Goal: Information Seeking & Learning: Learn about a topic

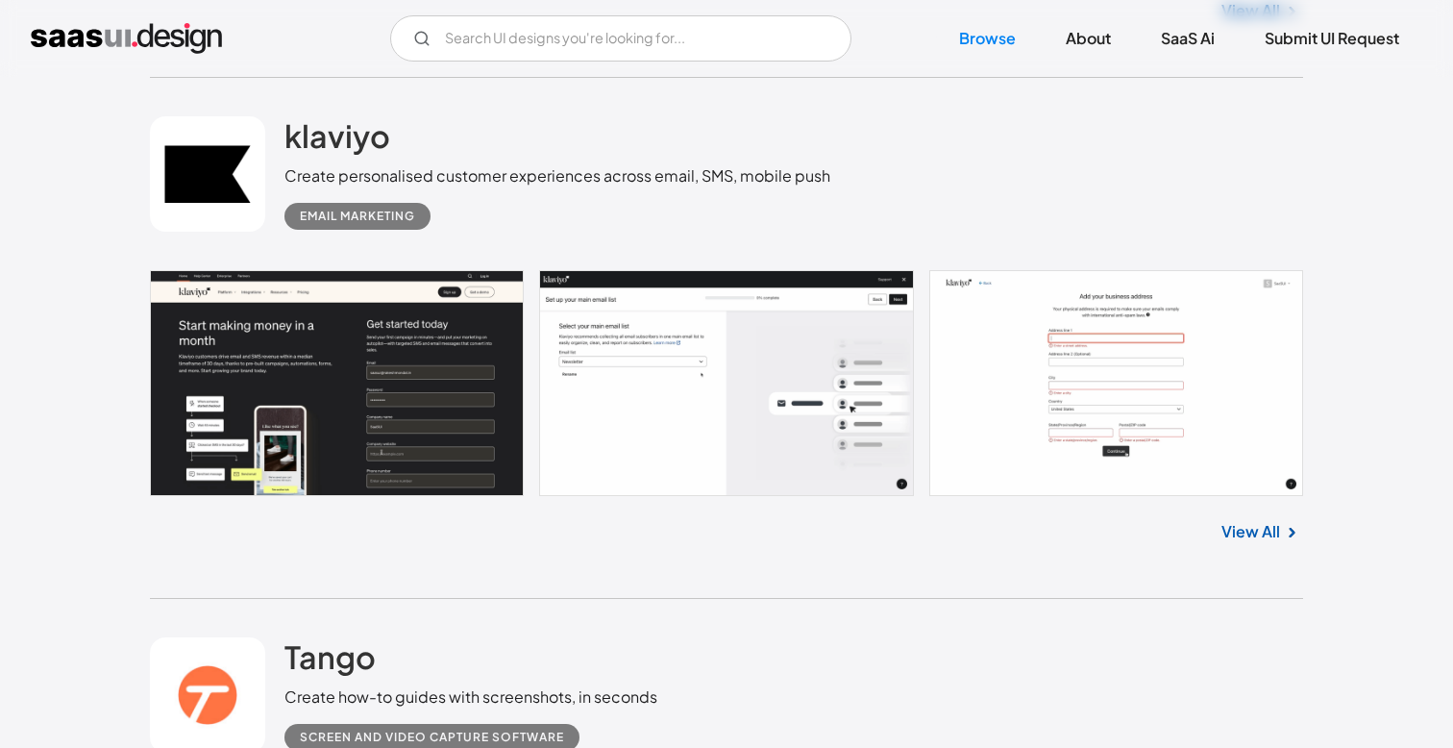
scroll to position [3154, 0]
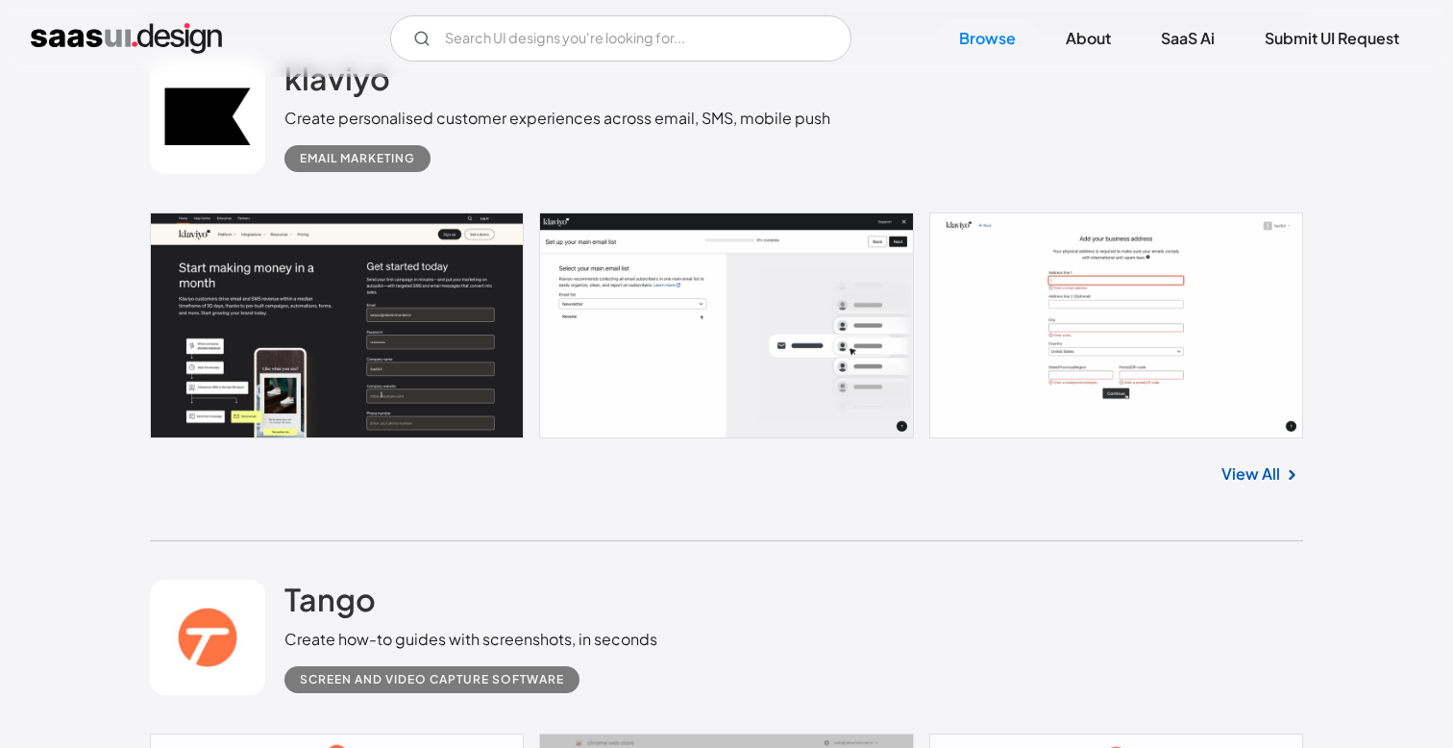
click at [1283, 478] on img at bounding box center [1291, 474] width 23 height 23
click at [1266, 471] on link "View All" at bounding box center [1250, 473] width 59 height 23
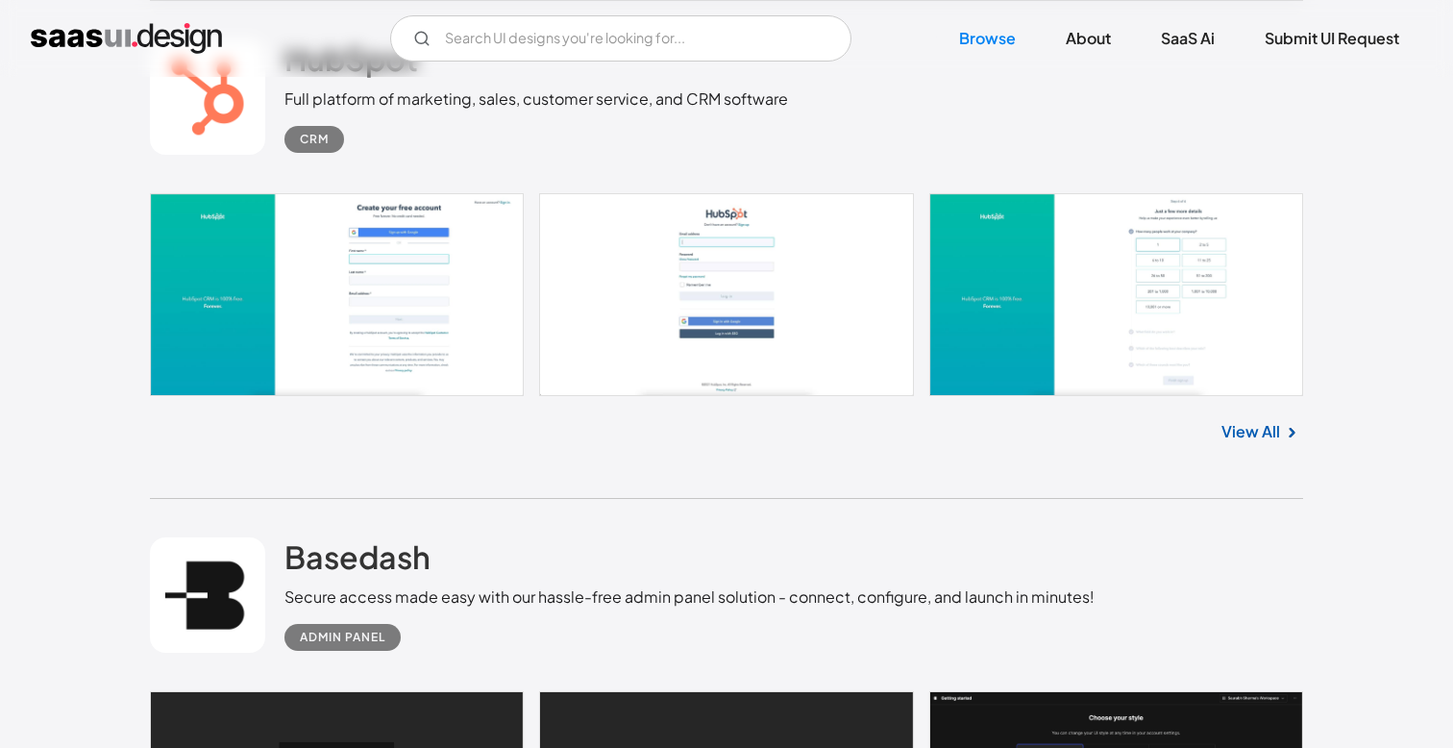
scroll to position [8713, 0]
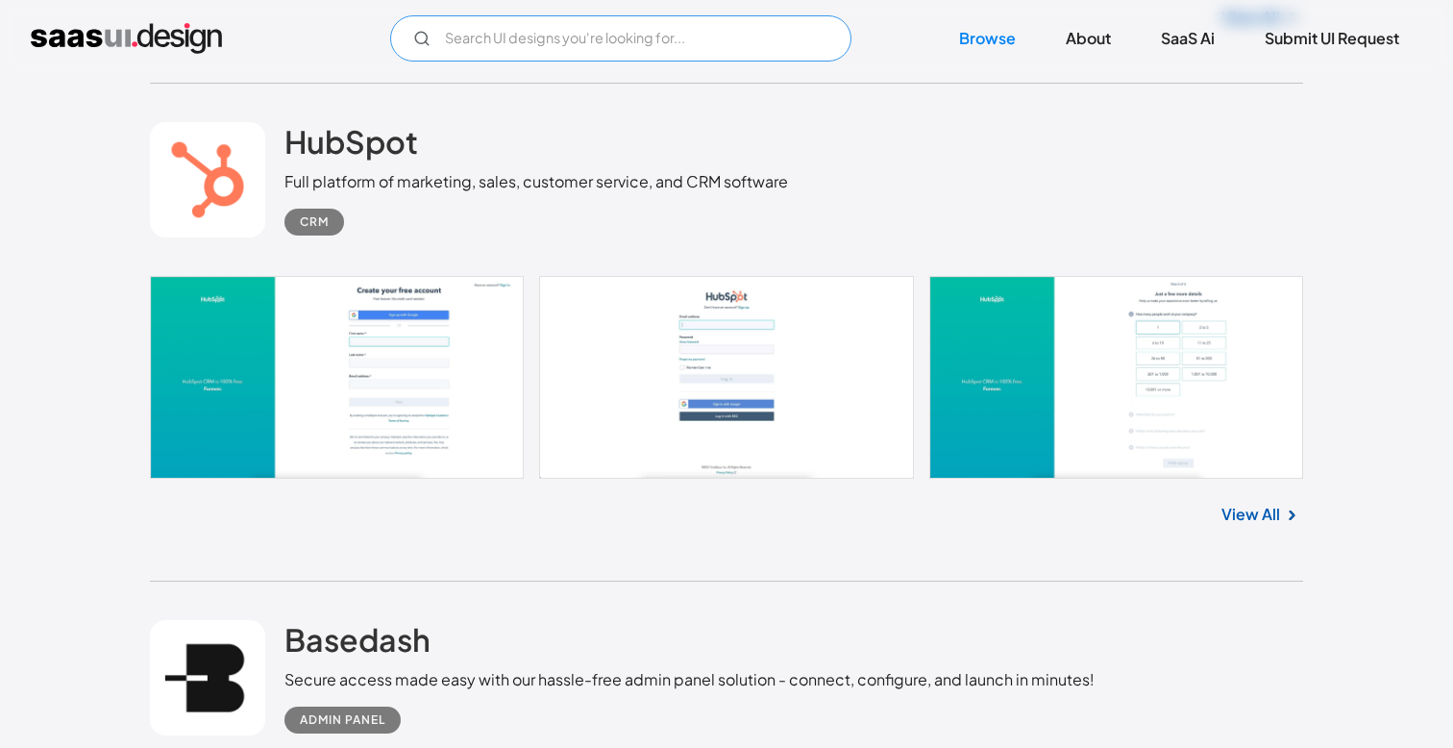
click at [547, 40] on input "Email Form" at bounding box center [620, 38] width 461 height 46
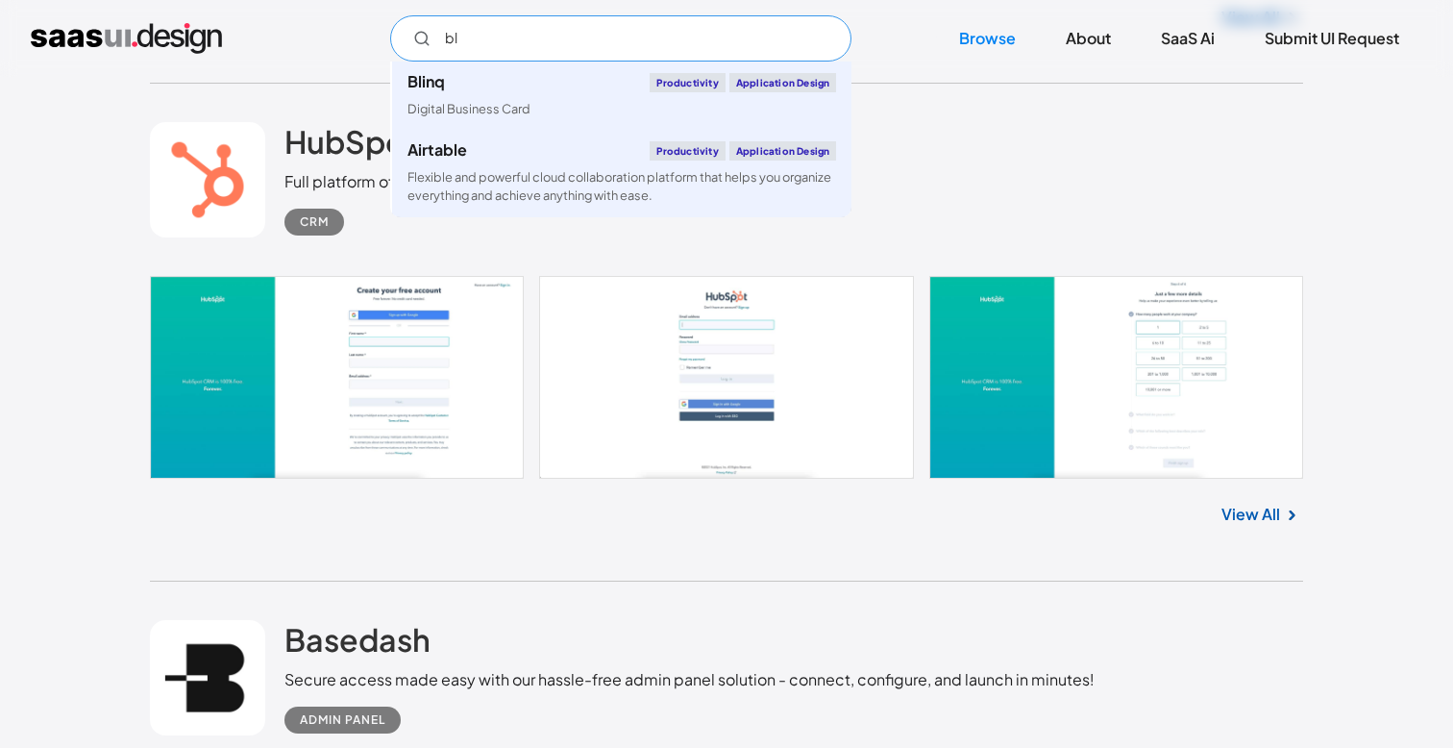
type input "b"
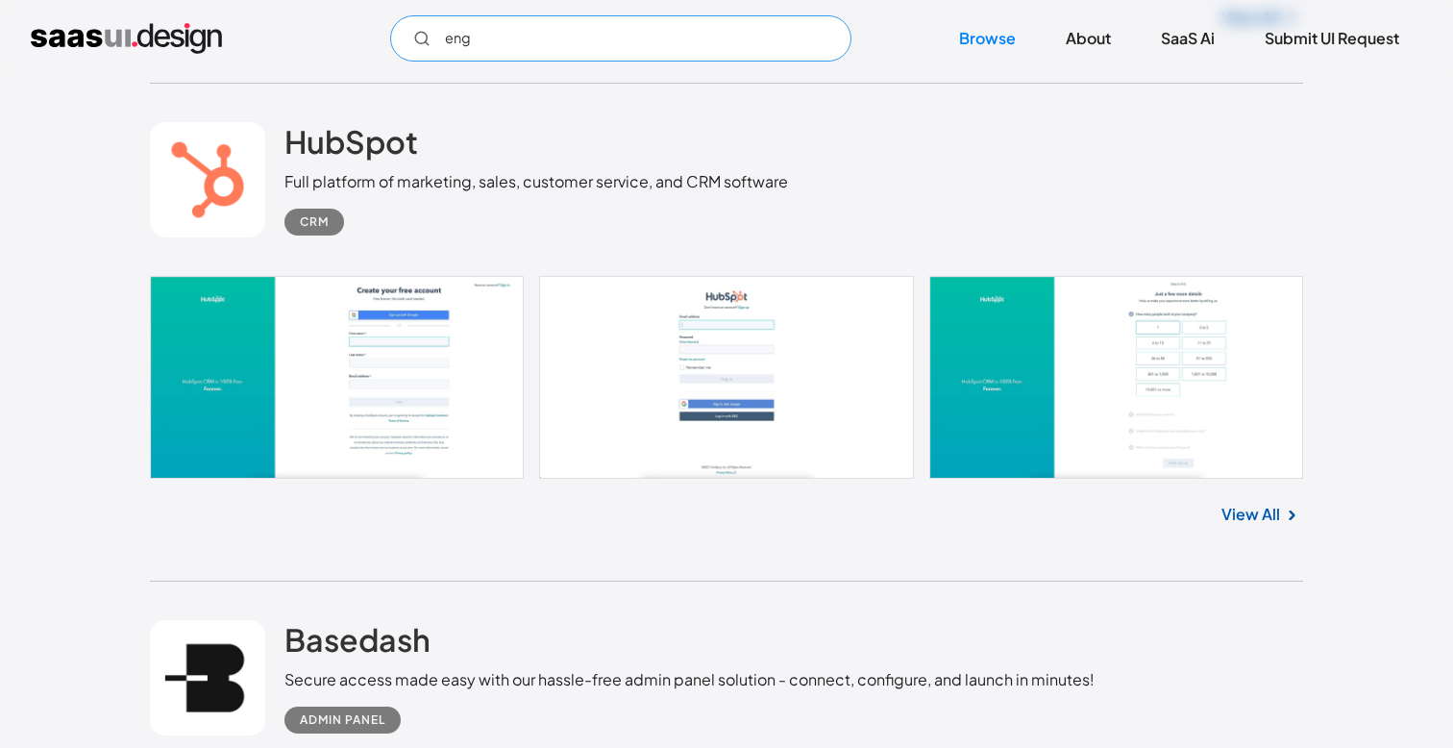
type input "enga"
